Goal: Transaction & Acquisition: Purchase product/service

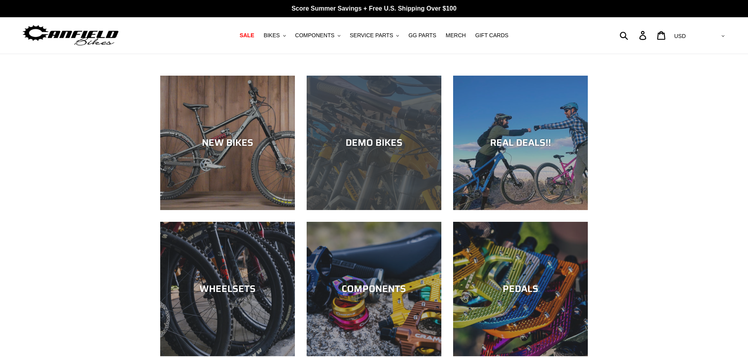
click at [407, 142] on div "DEMO BIKES" at bounding box center [373, 142] width 135 height 11
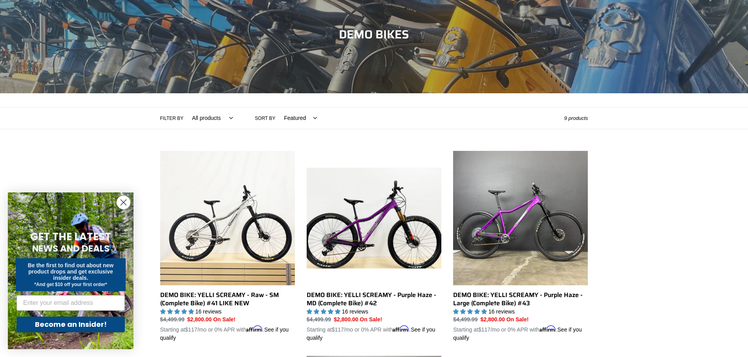
click at [295, 117] on select "Featured Best selling Alphabetically, A-Z Alphabetically, Z-A Price, low to hig…" at bounding box center [298, 119] width 43 height 22
click at [629, 126] on div "Filter by All products balance BFCM23 DEMO BIKE ONE.2 Yelli Screamy .cls-1{fill…" at bounding box center [374, 118] width 748 height 22
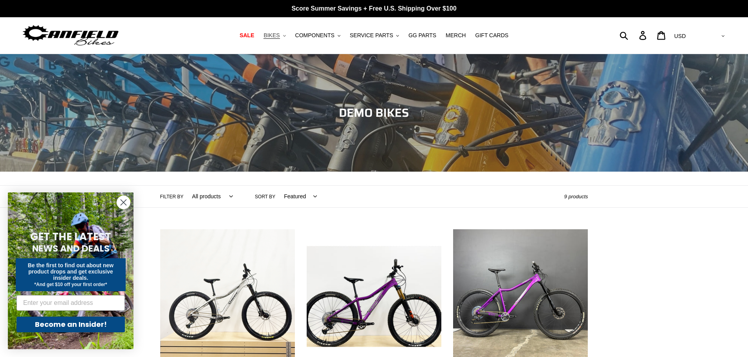
click at [277, 34] on span "BIKES" at bounding box center [271, 35] width 16 height 7
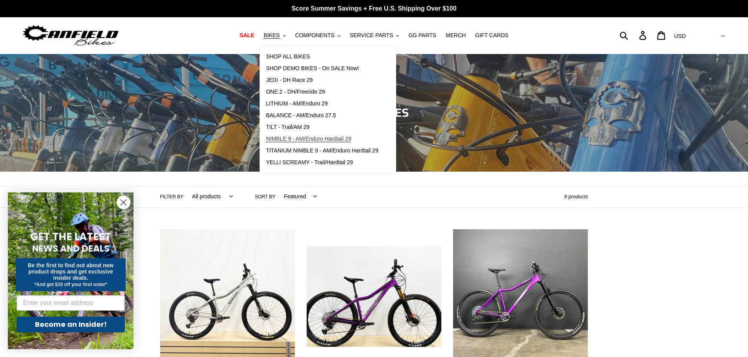
click at [299, 142] on span "NIMBLE 9 - AM/Enduro Hardtail 29" at bounding box center [308, 139] width 85 height 7
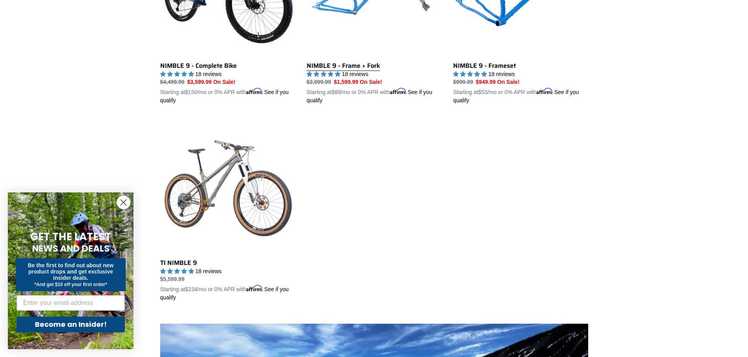
scroll to position [353, 0]
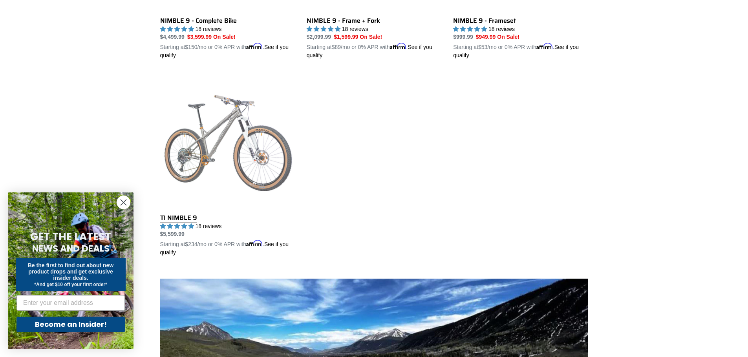
click at [209, 142] on link "TI NIMBLE 9" at bounding box center [227, 165] width 135 height 184
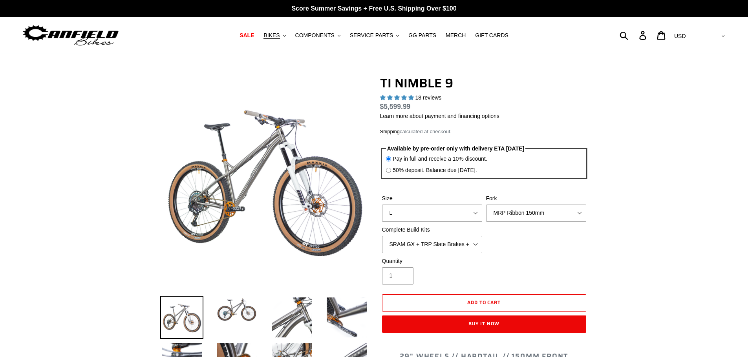
scroll to position [196, 0]
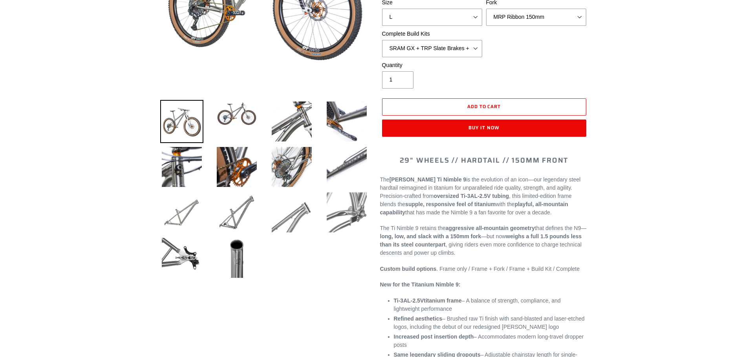
select select "highest-rating"
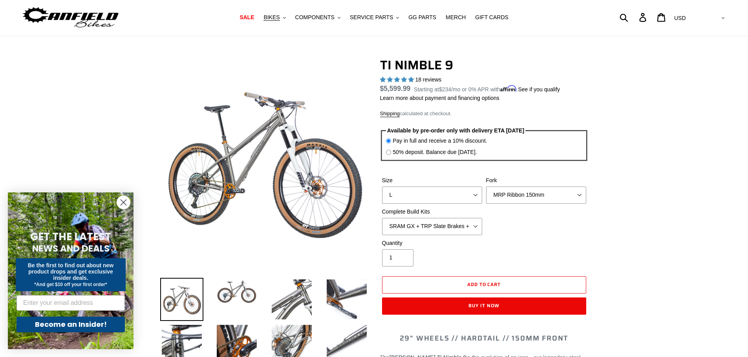
scroll to position [0, 0]
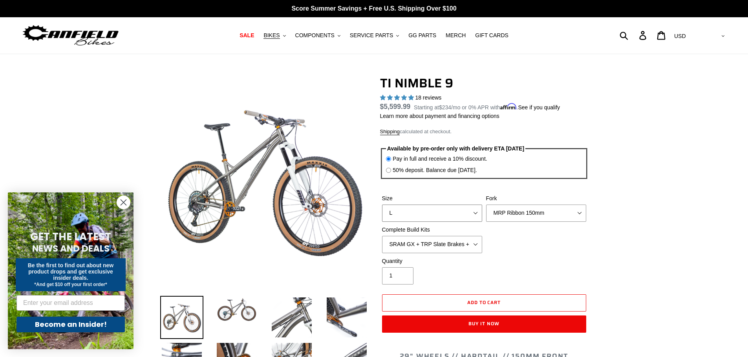
click at [477, 216] on select "S M L XL / XXL (Specify at checkout)" at bounding box center [432, 213] width 100 height 17
select select "XL / XXL (Specify at checkout)"
click at [382, 205] on select "S M L XL / XXL (Specify at checkout)" at bounding box center [432, 213] width 100 height 17
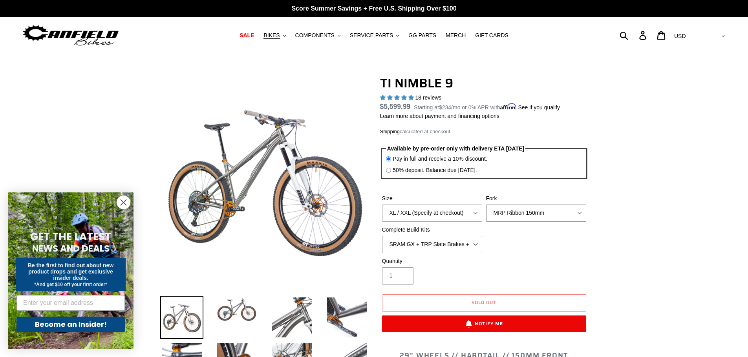
click at [529, 214] on select "MRP Ribbon 150mm RockShox Lyrik 150mm Fox Factory 36 150mm Cane Creek Helm 150m…" at bounding box center [536, 213] width 100 height 17
click at [486, 205] on select "MRP Ribbon 150mm RockShox Lyrik 150mm Fox Factory 36 150mm Cane Creek Helm 150m…" at bounding box center [536, 213] width 100 height 17
click at [519, 214] on select "MRP Ribbon 150mm RockShox Lyrik 150mm Fox Factory 36 150mm Cane Creek Helm 150m…" at bounding box center [536, 213] width 100 height 17
select select "Cane Creek Helm 150mm"
click at [486, 205] on select "MRP Ribbon 150mm RockShox Lyrik 150mm Fox Factory 36 150mm Cane Creek Helm 150m…" at bounding box center [536, 213] width 100 height 17
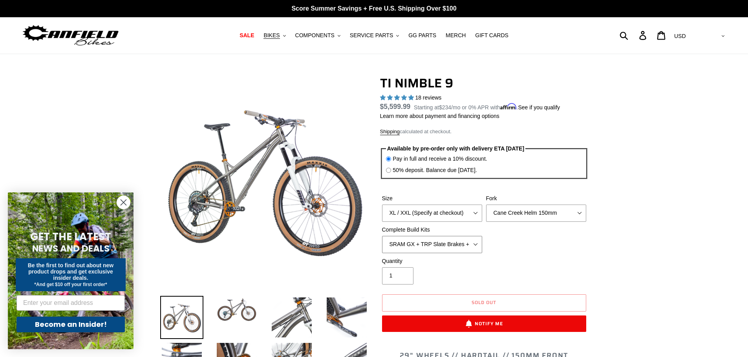
click at [454, 246] on select "SRAM GX + TRP Slate Brakes + Rotors + e13 LG-1 Wheels SHIMANO XT + SHIMANO brak…" at bounding box center [432, 244] width 100 height 17
click at [382, 236] on select "SRAM GX + TRP Slate Brakes + Rotors + e13 LG-1 Wheels SHIMANO XT + SHIMANO brak…" at bounding box center [432, 244] width 100 height 17
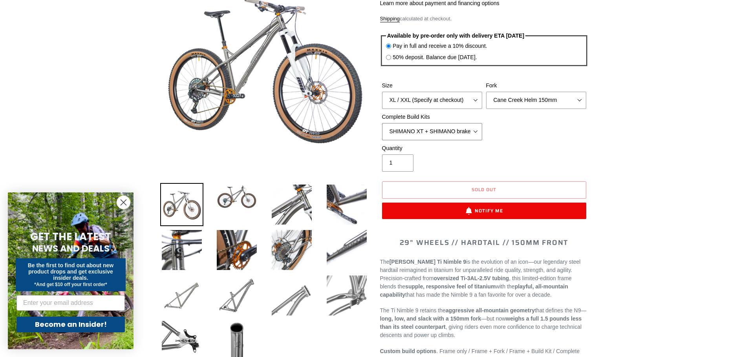
scroll to position [118, 0]
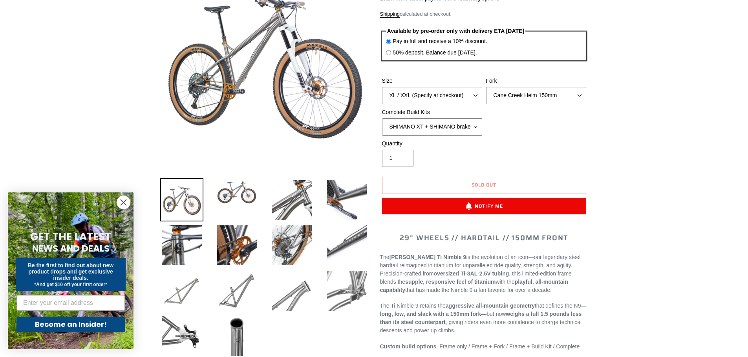
click at [433, 126] on select "SRAM GX + TRP Slate Brakes + Rotors + e13 LG-1 Wheels SHIMANO XT + SHIMANO brak…" at bounding box center [432, 127] width 100 height 17
select select "SRAM GX + TRP Slate Brakes + Rotors + e13 LG-1 Wheels"
click at [382, 119] on select "SRAM GX + TRP Slate Brakes + Rotors + e13 LG-1 Wheels SHIMANO XT + SHIMANO brak…" at bounding box center [432, 127] width 100 height 17
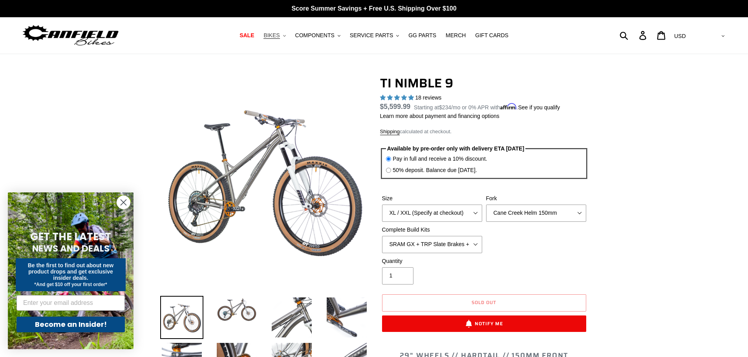
click at [279, 40] on button "BIKES .cls-1{fill:#231f20}" at bounding box center [274, 35] width 30 height 11
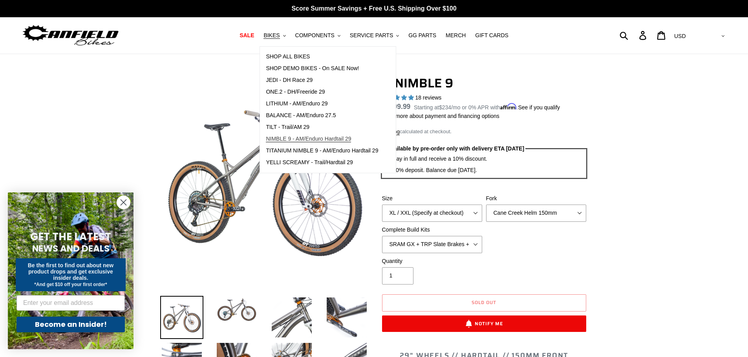
click at [308, 140] on span "NIMBLE 9 - AM/Enduro Hardtail 29" at bounding box center [308, 139] width 85 height 7
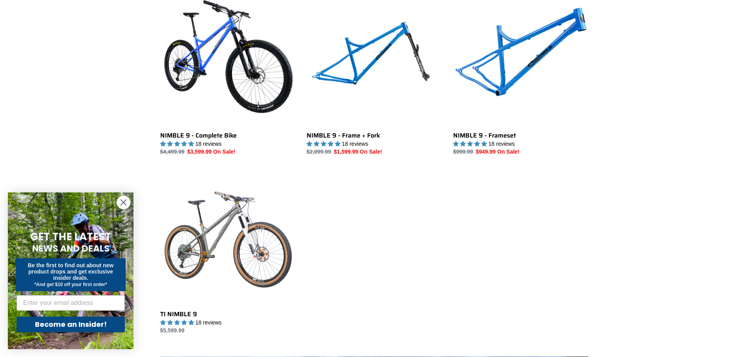
scroll to position [314, 0]
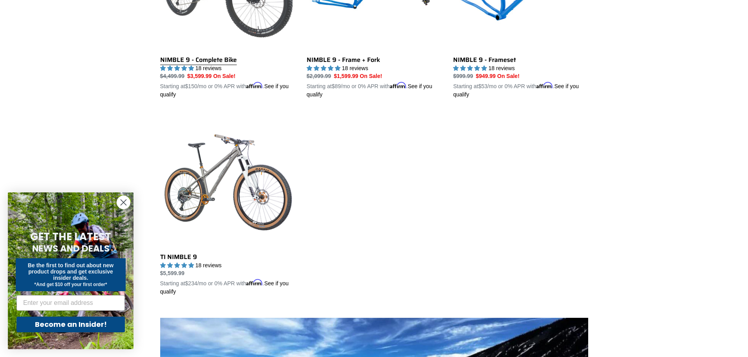
click at [226, 33] on link "NIMBLE 9 - Complete Bike" at bounding box center [227, 8] width 135 height 184
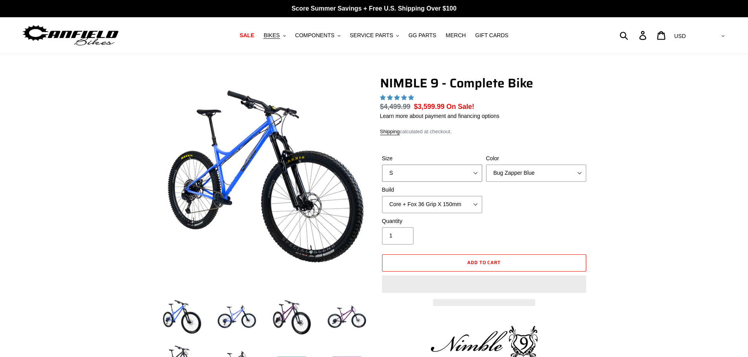
click at [457, 177] on select "S M L XL" at bounding box center [432, 173] width 100 height 17
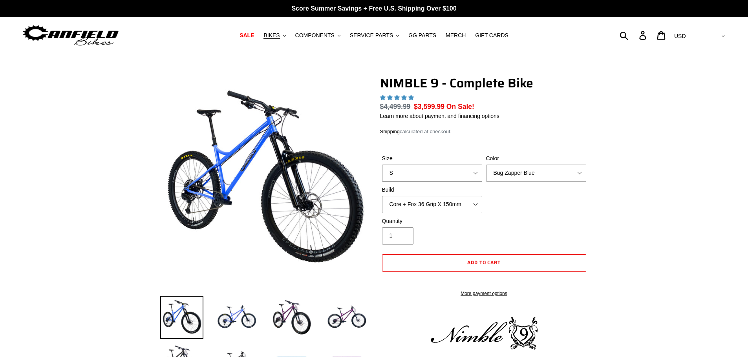
select select "highest-rating"
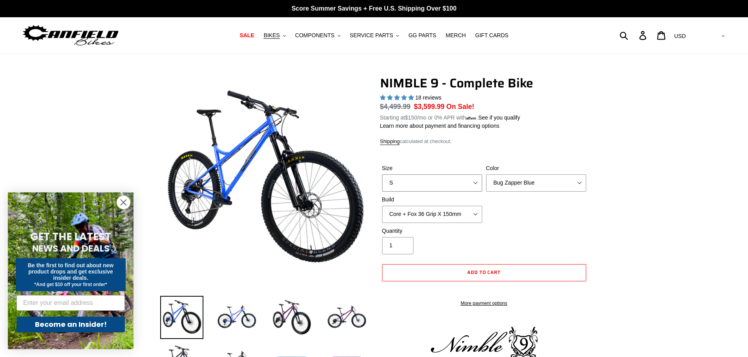
select select "XL"
click at [382, 175] on select "S M L XL" at bounding box center [432, 183] width 100 height 17
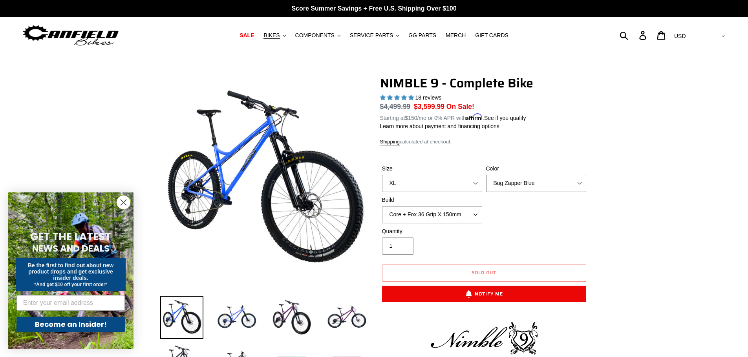
click at [520, 182] on select "Bug Zapper Blue Purple Haze - Sold Out Galaxy Black" at bounding box center [536, 183] width 100 height 17
select select "Galaxy Black"
click at [486, 175] on select "Bug Zapper Blue Purple Haze - Sold Out Galaxy Black" at bounding box center [536, 183] width 100 height 17
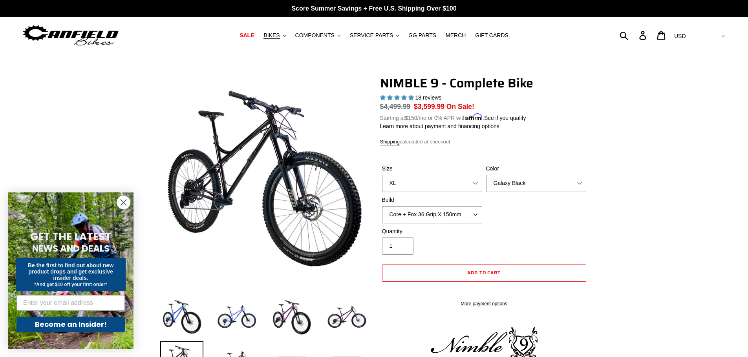
click at [463, 214] on select "Core + Fox 36 Grip X 150mm Pro + Fox 36 Grip X 150mm Core + RockShox Lyrik Ulti…" at bounding box center [432, 214] width 100 height 17
click at [585, 215] on div "Size S M L XL Color Bug Zapper Blue Purple Haze - Sold Out Galaxy Black Build C…" at bounding box center [484, 196] width 208 height 63
click at [487, 277] on button "Add to cart" at bounding box center [484, 273] width 204 height 17
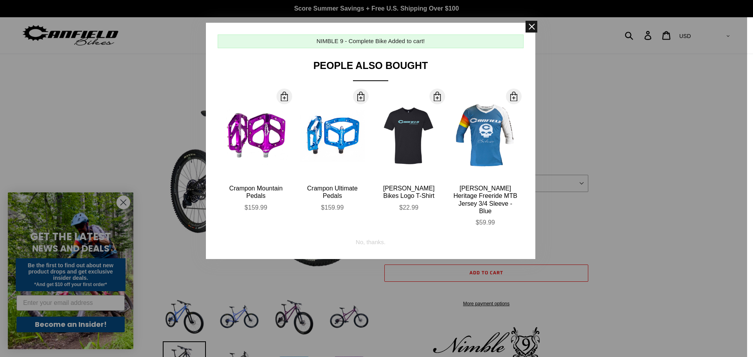
click at [529, 22] on span at bounding box center [532, 27] width 12 height 12
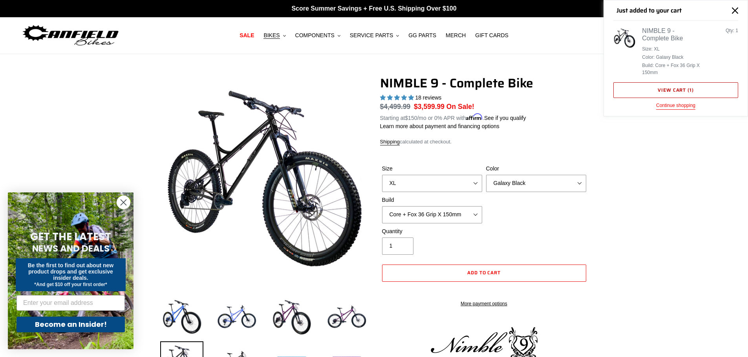
click at [652, 87] on link "View cart ( 1 )" at bounding box center [675, 90] width 125 height 16
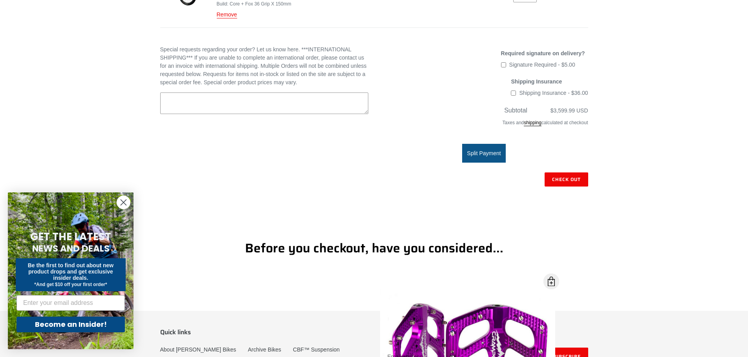
scroll to position [196, 0]
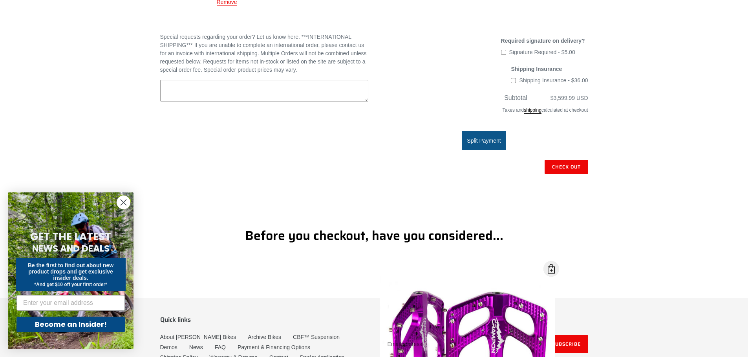
click at [516, 83] on input "Shipping Insurance - $36.00" at bounding box center [513, 80] width 5 height 5
checkbox input "true"
